Goal: Task Accomplishment & Management: Complete application form

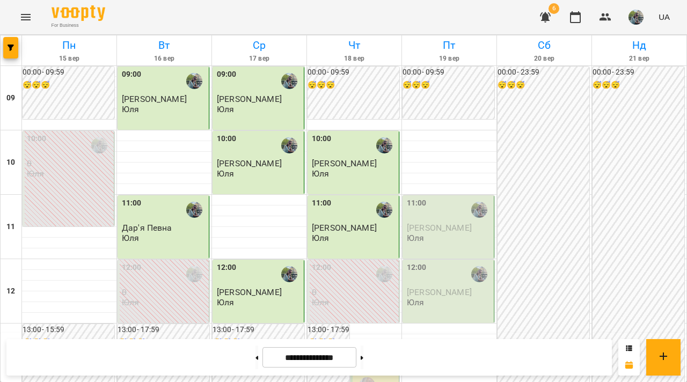
scroll to position [48, 0]
click at [256, 360] on button at bounding box center [257, 358] width 3 height 24
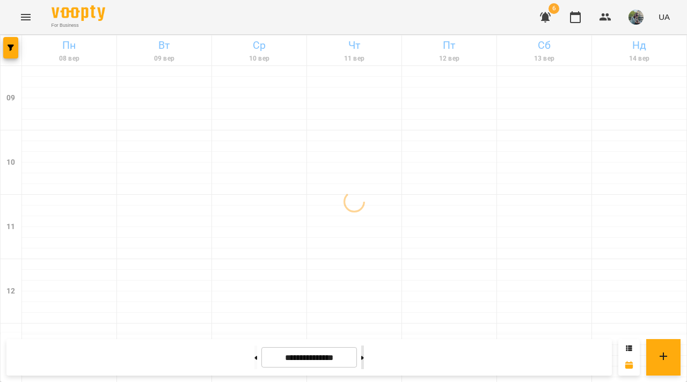
click at [325, 360] on button at bounding box center [362, 358] width 3 height 24
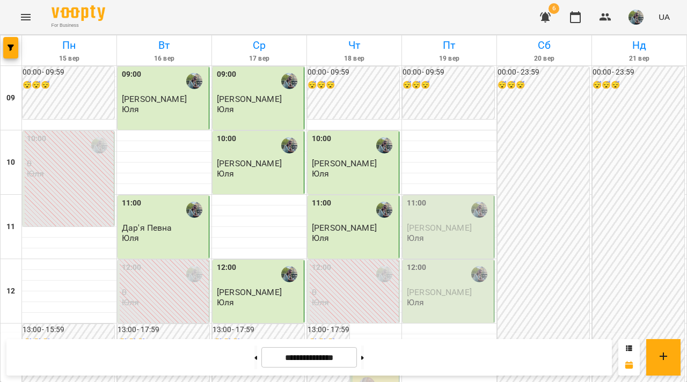
scroll to position [343, 0]
click at [254, 360] on button at bounding box center [255, 358] width 3 height 24
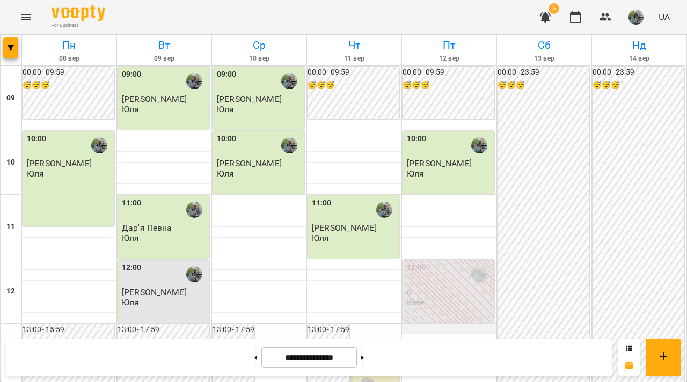
scroll to position [43, 0]
click at [325, 360] on button at bounding box center [362, 358] width 3 height 24
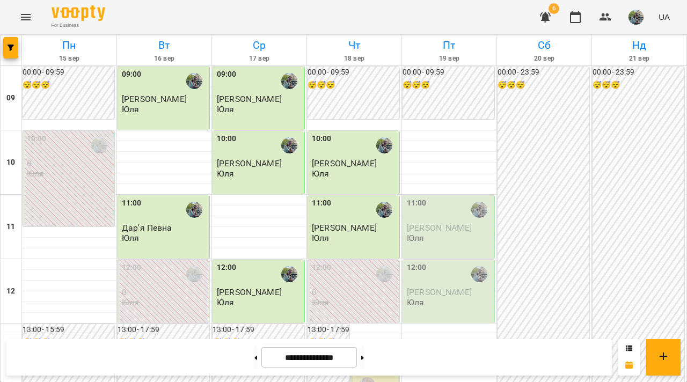
scroll to position [0, 0]
click at [254, 353] on button at bounding box center [255, 358] width 3 height 24
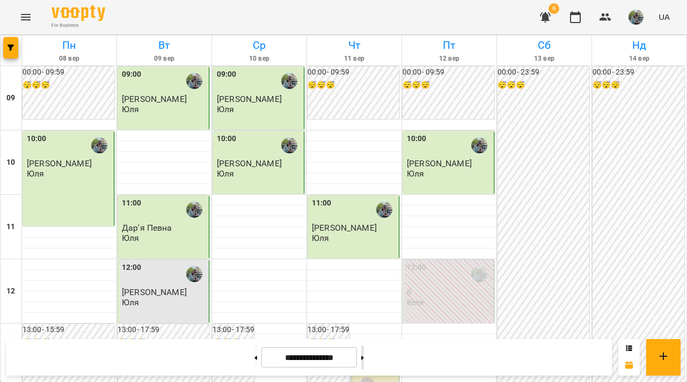
click at [325, 360] on button at bounding box center [362, 358] width 3 height 24
type input "**********"
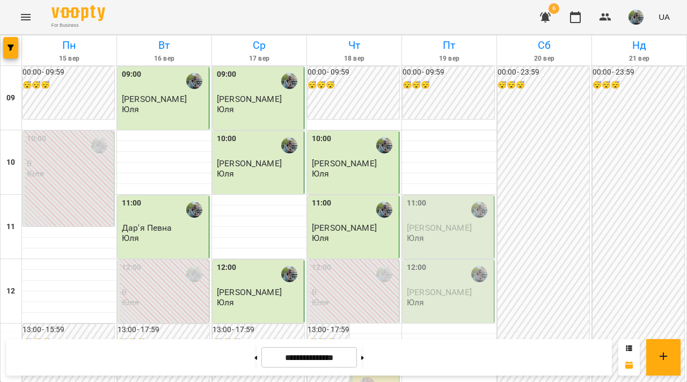
scroll to position [215, 0]
click at [325, 345] on div at bounding box center [449, 350] width 94 height 11
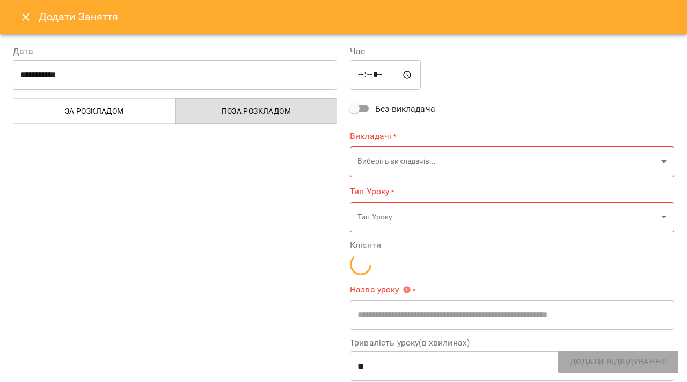
type input "**********"
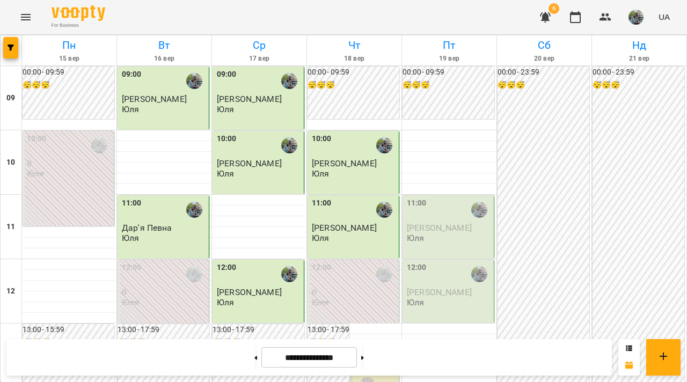
scroll to position [634, 0]
click at [364, 364] on button at bounding box center [362, 358] width 3 height 24
type input "**********"
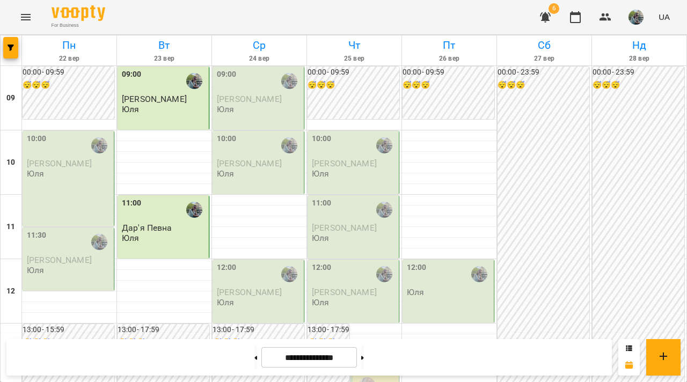
scroll to position [593, 0]
